Goal: Transaction & Acquisition: Purchase product/service

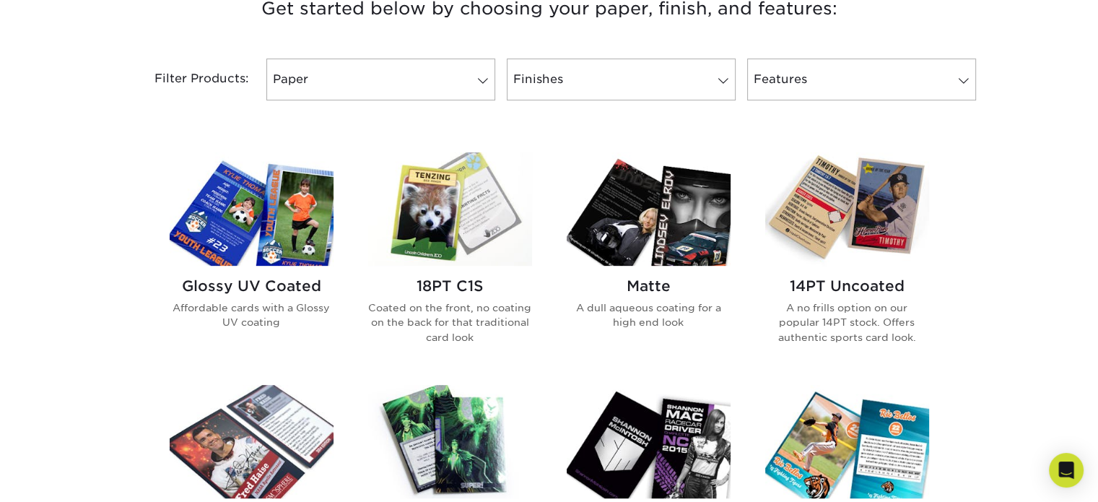
click at [257, 198] on img at bounding box center [252, 208] width 164 height 113
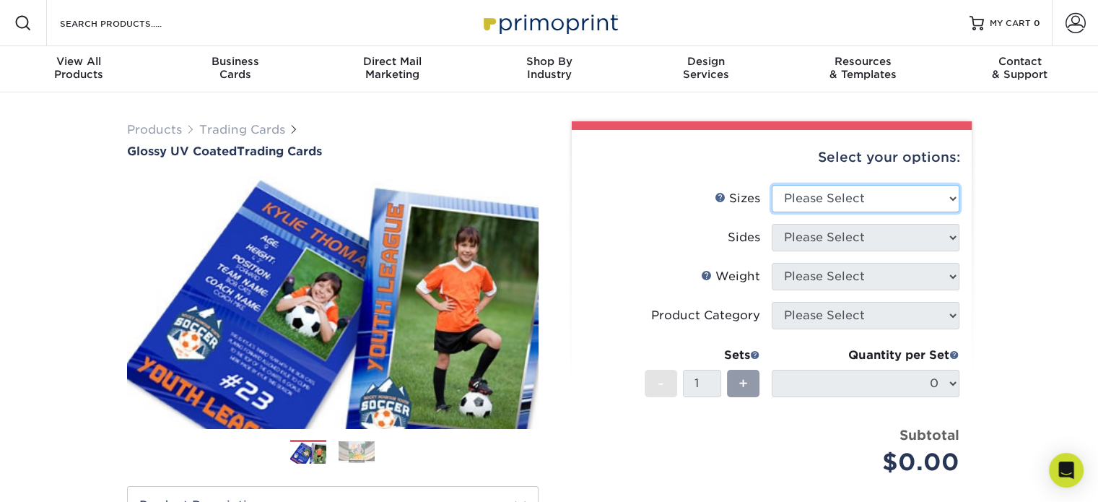
click at [848, 211] on select "Please Select 2.5" x 3.5"" at bounding box center [865, 198] width 188 height 27
select select "2.50x3.50"
click at [771, 185] on select "Please Select 2.5" x 3.5"" at bounding box center [865, 198] width 188 height 27
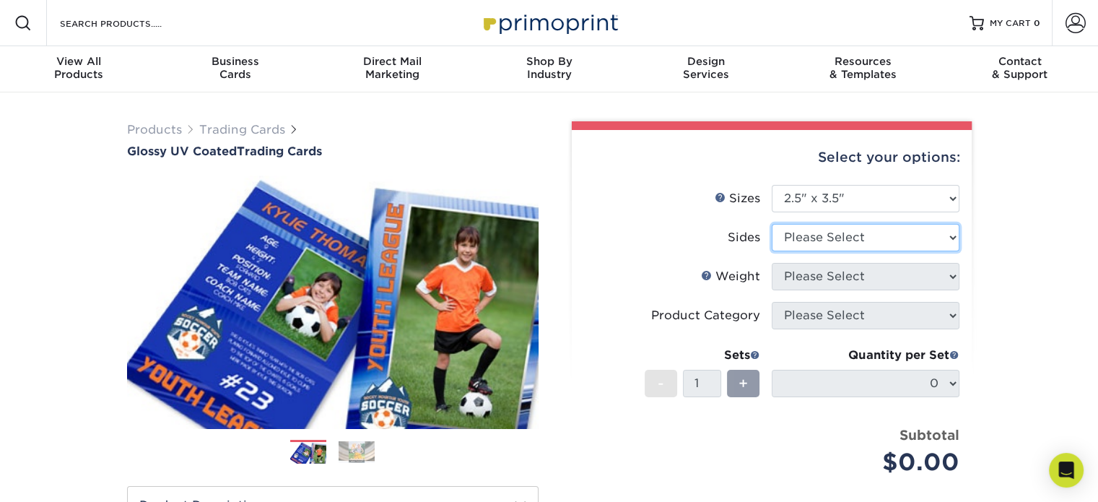
click at [816, 237] on select "Please Select Print Both Sides Print Front Only" at bounding box center [865, 237] width 188 height 27
select select "13abbda7-1d64-4f25-8bb2-c179b224825d"
click at [771, 224] on select "Please Select Print Both Sides Print Front Only" at bounding box center [865, 237] width 188 height 27
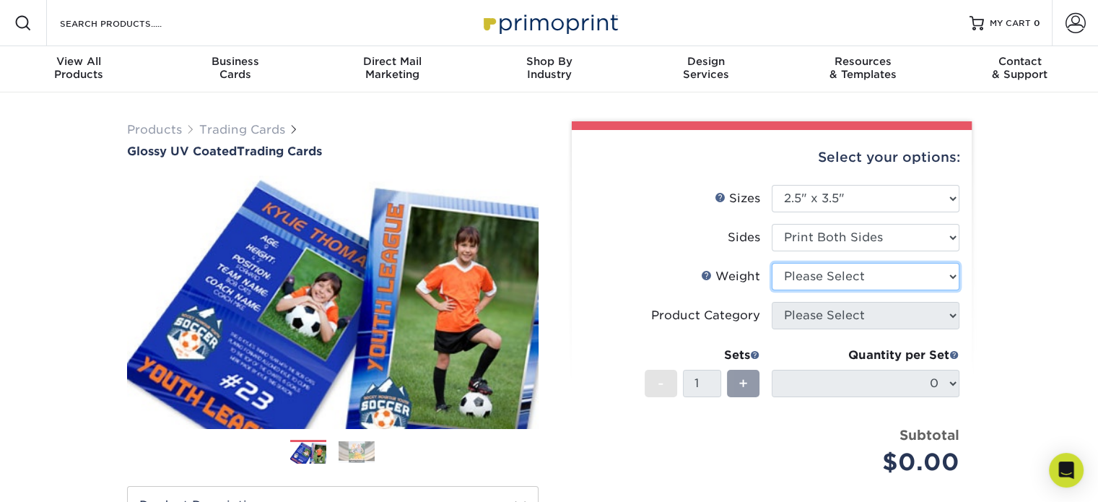
click at [823, 277] on select "Please Select 16PT 14PT 18PT C1S" at bounding box center [865, 276] width 188 height 27
click at [681, 279] on label "Weight Help Weight" at bounding box center [678, 276] width 188 height 27
click at [788, 282] on select "Please Select 16PT 14PT 18PT C1S" at bounding box center [865, 276] width 188 height 27
select select "16PT"
click at [771, 263] on select "Please Select 16PT 14PT 18PT C1S" at bounding box center [865, 276] width 188 height 27
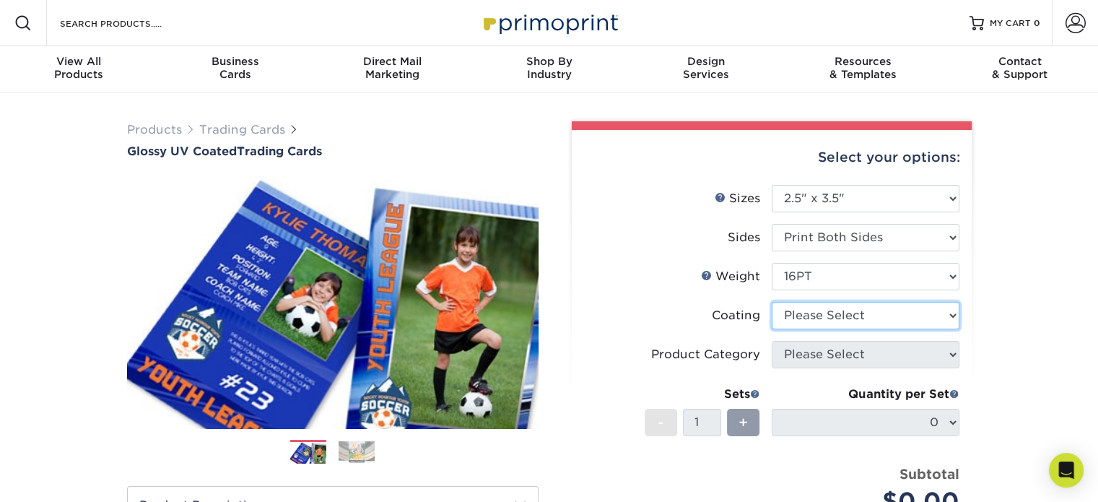
click at [800, 315] on select at bounding box center [865, 315] width 188 height 27
select select "ae367451-b2b8-45df-a344-0f05b6a12993"
click at [771, 302] on select at bounding box center [865, 315] width 188 height 27
